Goal: Go to known website: Access a specific website the user already knows

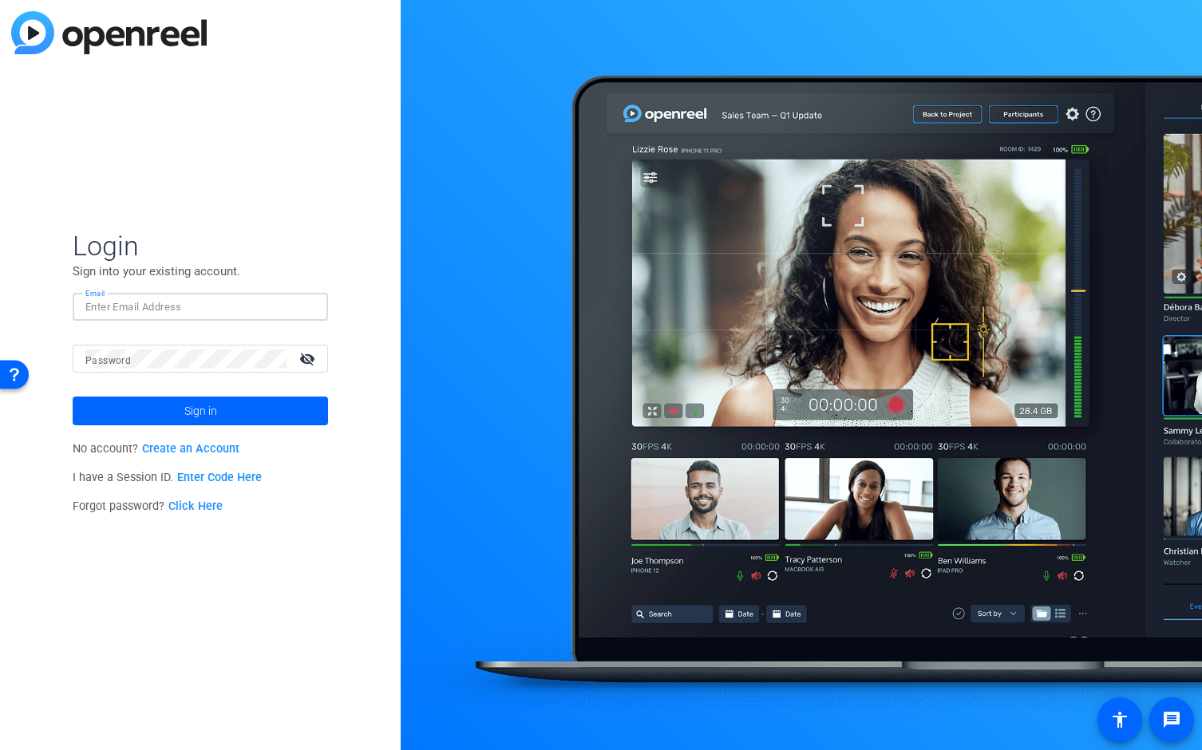
type input "kat@snapsbykat.com"
click at [200, 411] on button "Sign in" at bounding box center [200, 411] width 255 height 29
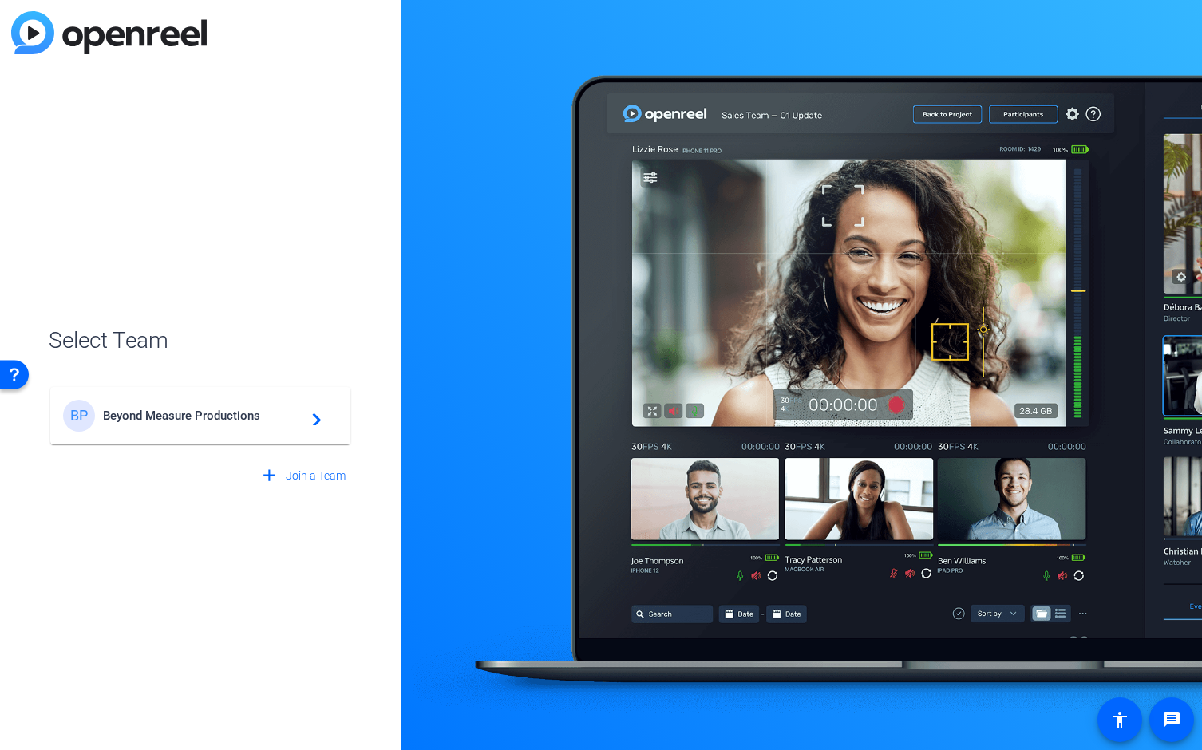
click at [311, 419] on mat-icon "navigate_next" at bounding box center [312, 415] width 19 height 19
